Goal: Information Seeking & Learning: Find specific fact

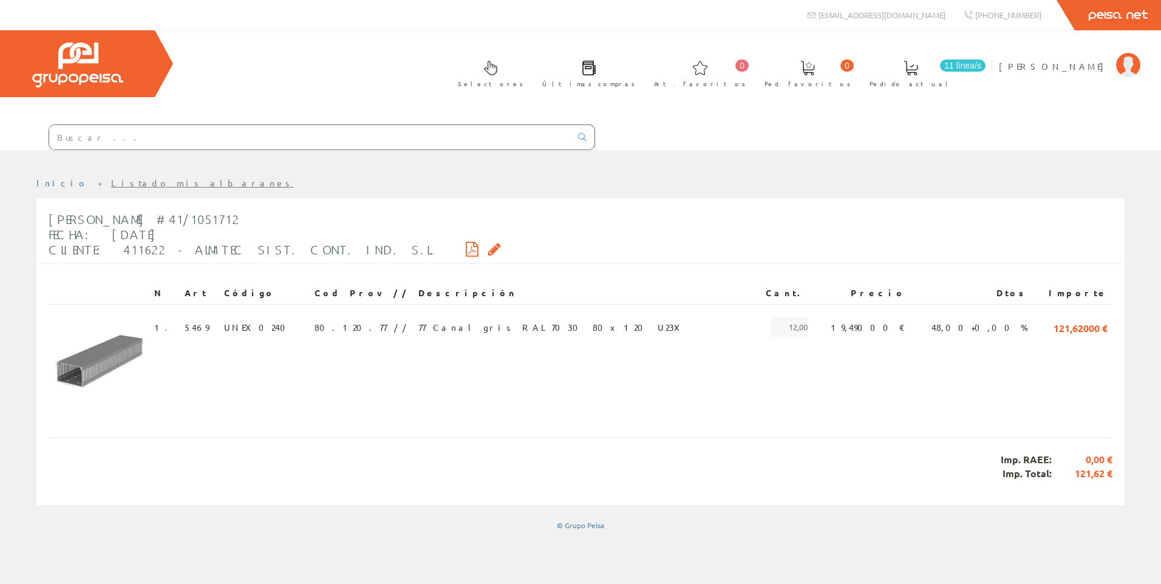
click at [199, 135] on input "text" at bounding box center [310, 137] width 522 height 24
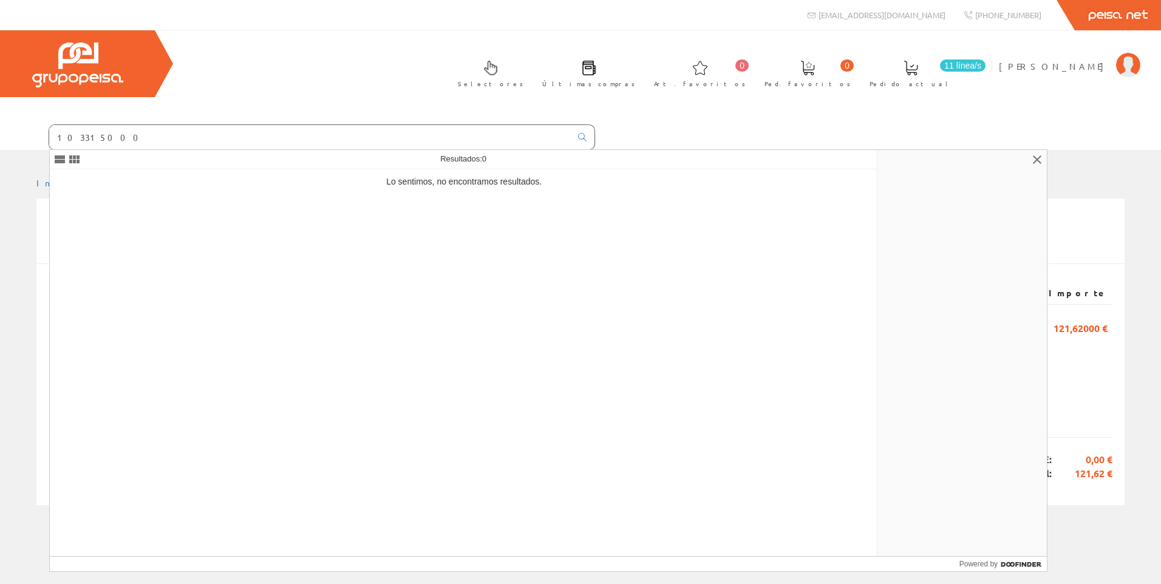
type input "103315000"
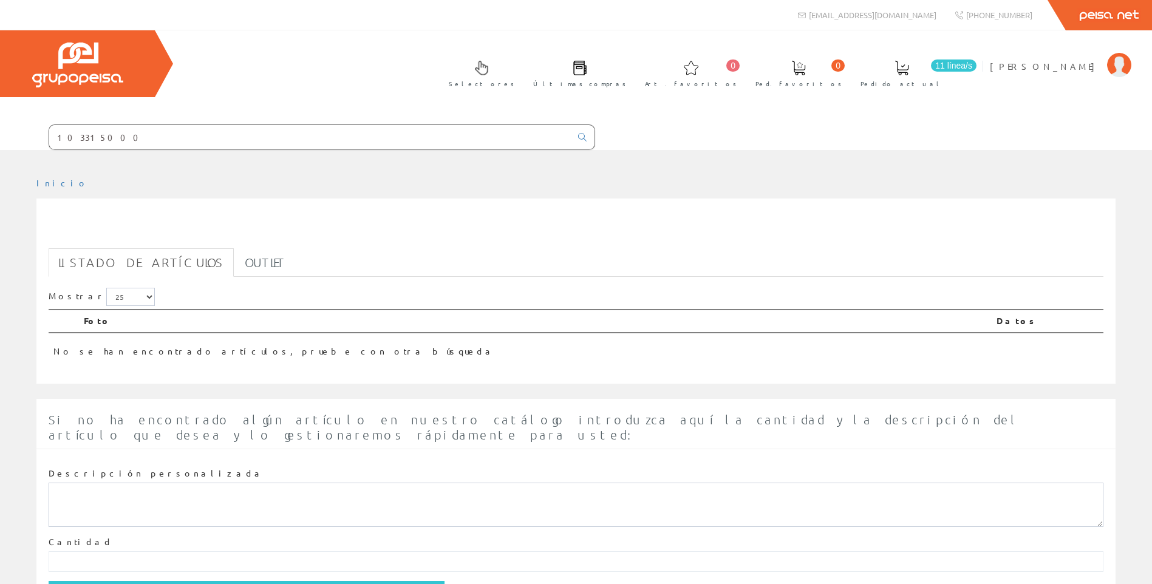
click at [265, 138] on input "103315000" at bounding box center [310, 137] width 522 height 24
click at [72, 134] on input "103315000" at bounding box center [310, 137] width 522 height 24
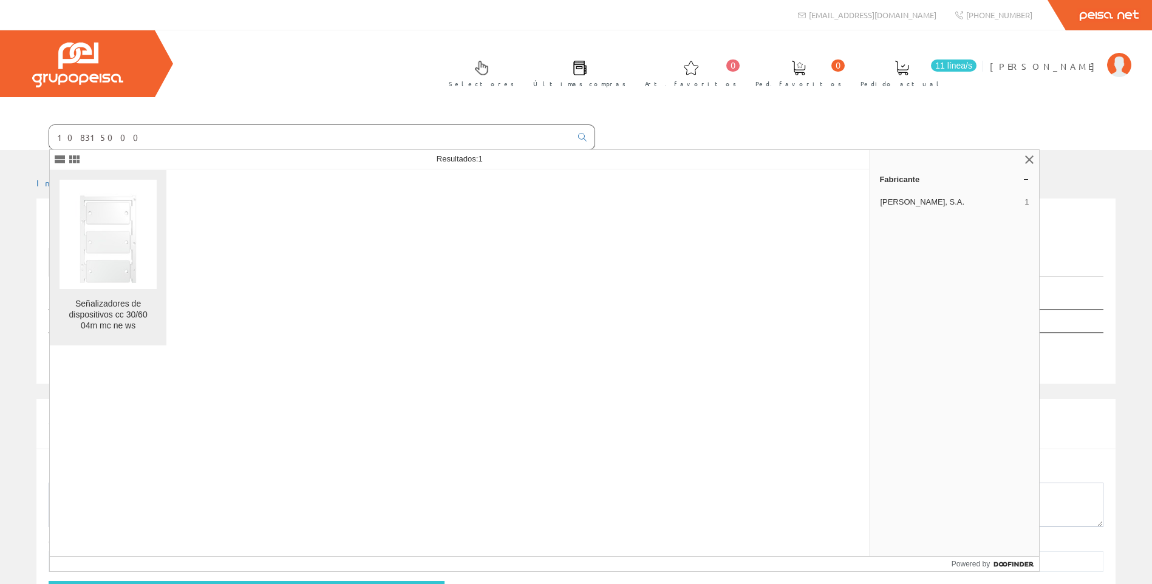
type input "108315000"
click at [117, 226] on img at bounding box center [108, 234] width 97 height 97
